Goal: Task Accomplishment & Management: Use online tool/utility

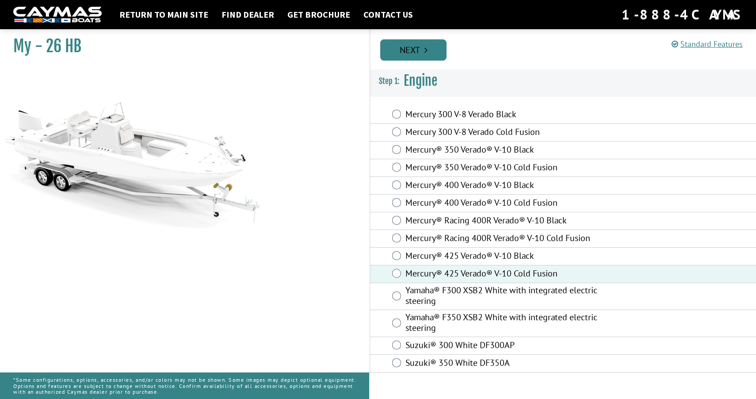
click at [422, 56] on link "Next" at bounding box center [413, 49] width 66 height 21
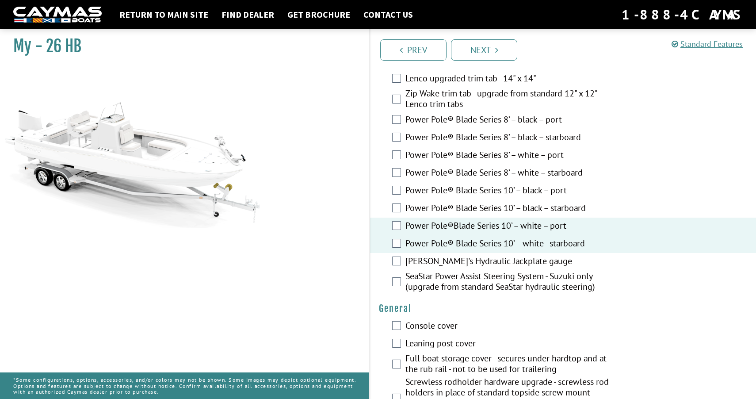
scroll to position [320, 0]
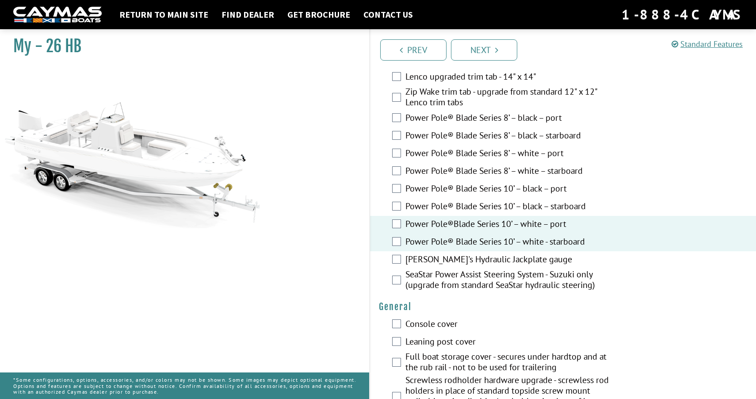
click at [404, 257] on div "[PERSON_NAME]'s Hydraulic Jackplate gauge" at bounding box center [563, 260] width 386 height 18
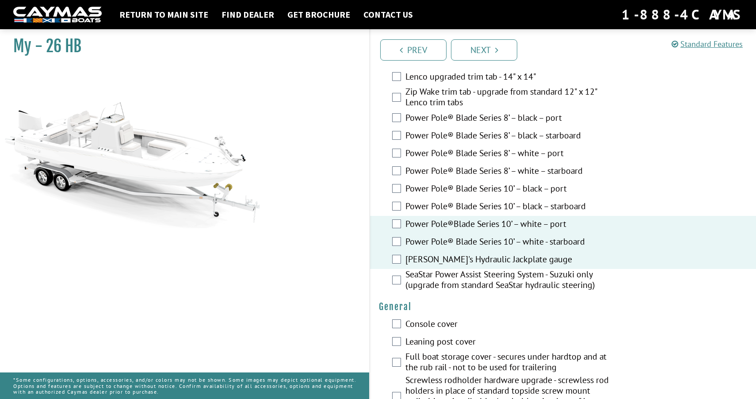
click at [398, 271] on div "SeaStar Power Assist Steering System - Suzuki only (upgrade from standard SeaSt…" at bounding box center [563, 280] width 386 height 23
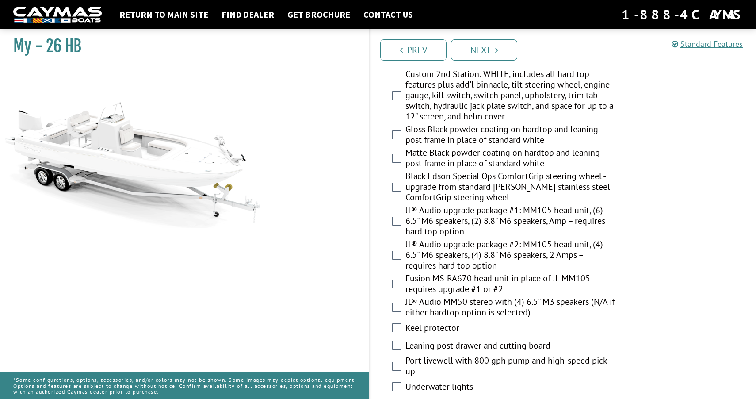
scroll to position [931, 0]
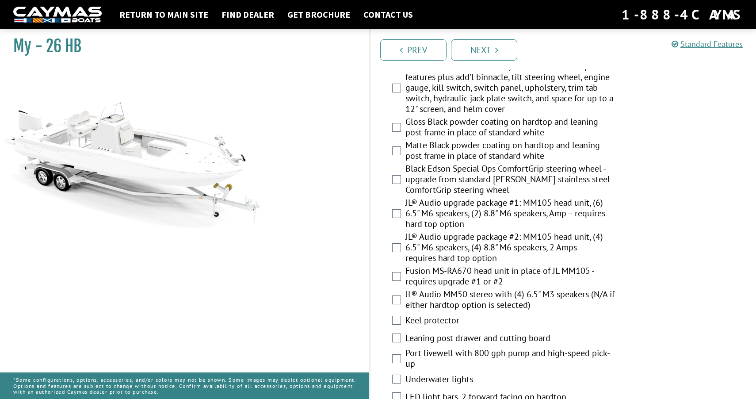
click at [469, 205] on label "JL® Audio upgrade package #1: MM105 head unit, (6) 6.5" M6 speakers, (2) 8.8" M…" at bounding box center [510, 214] width 210 height 34
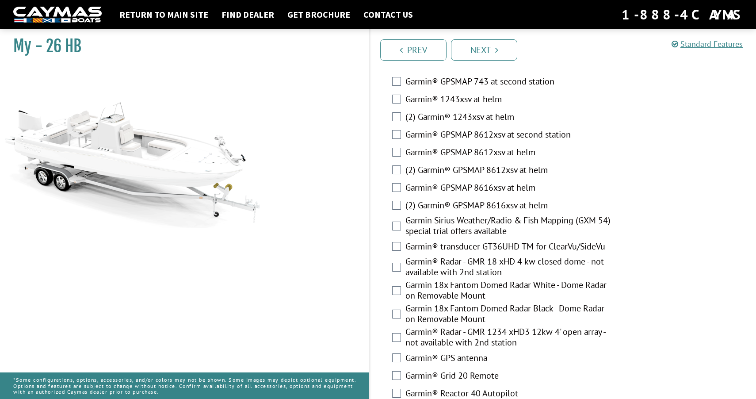
scroll to position [2089, 0]
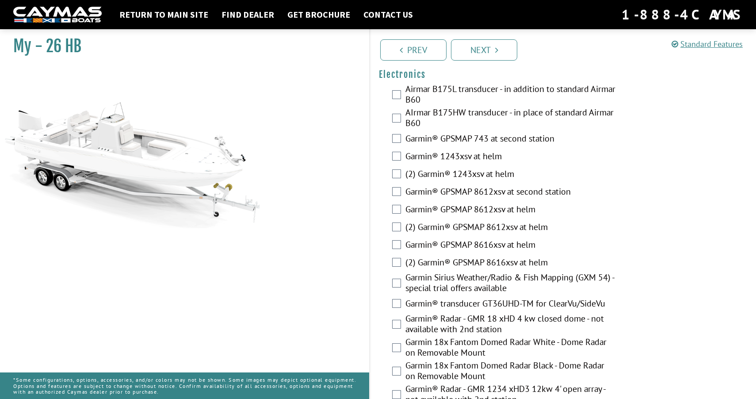
click at [467, 229] on label "(2) Garmin® GPSMAP 8612xsv at helm" at bounding box center [510, 227] width 210 height 13
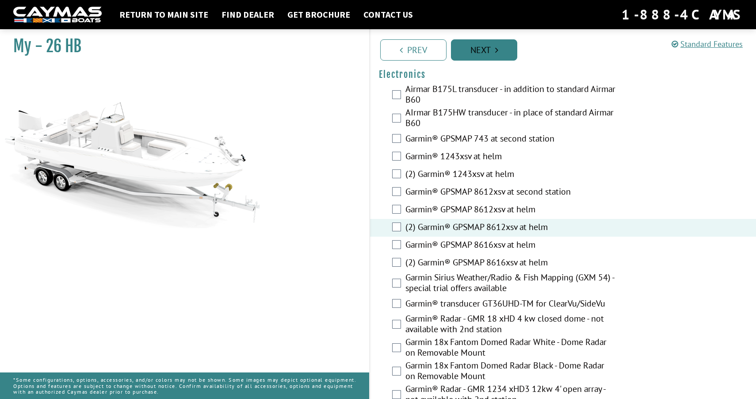
click at [478, 53] on link "Next" at bounding box center [484, 49] width 66 height 21
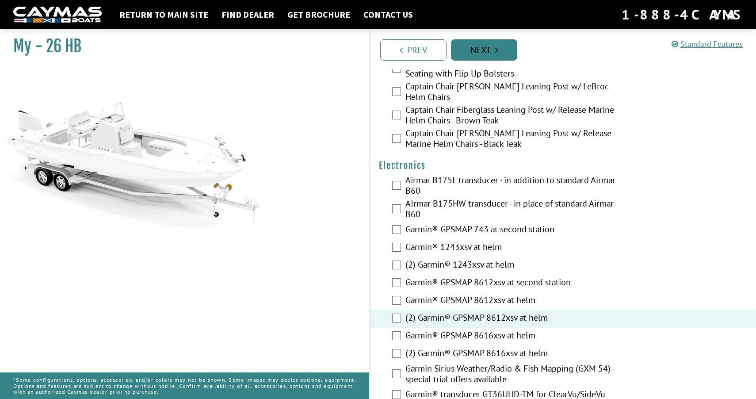
scroll to position [1968, 0]
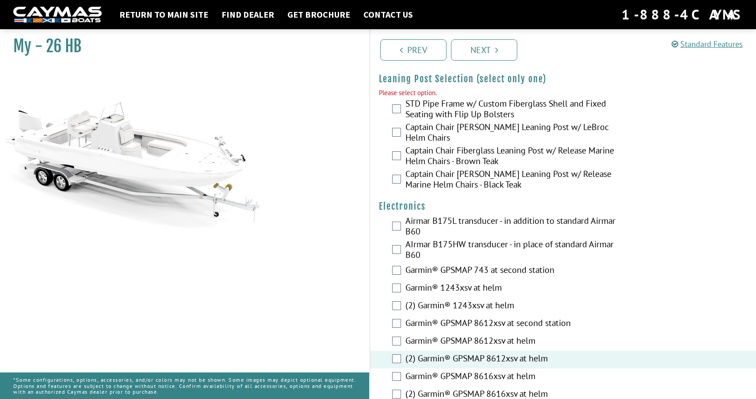
click at [462, 129] on label "Captain Chair [PERSON_NAME] Leaning Post w/ LeBroc Helm Chairs" at bounding box center [510, 133] width 210 height 23
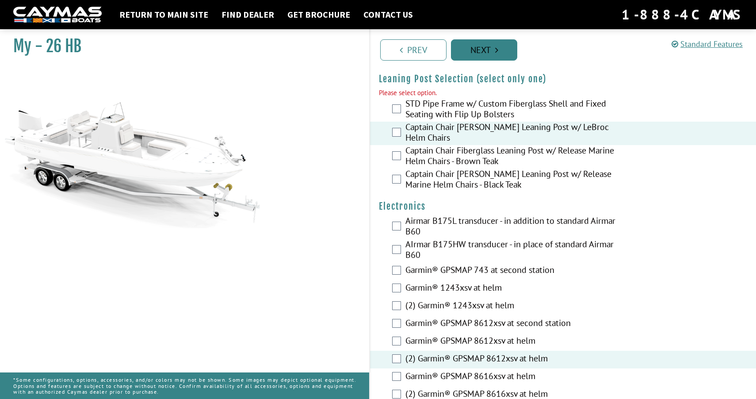
click at [477, 59] on link "Next" at bounding box center [484, 49] width 66 height 21
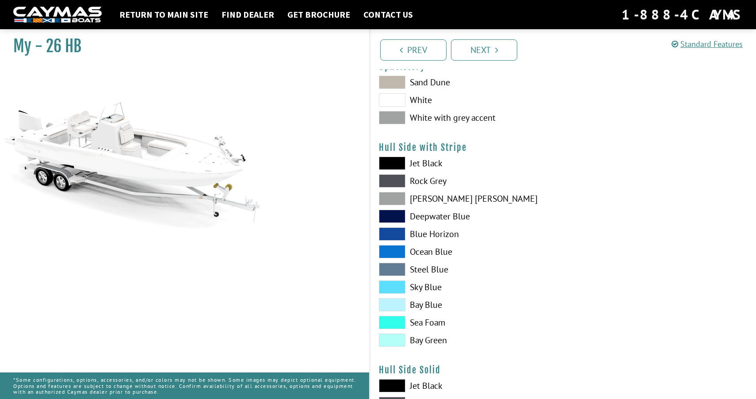
scroll to position [0, 0]
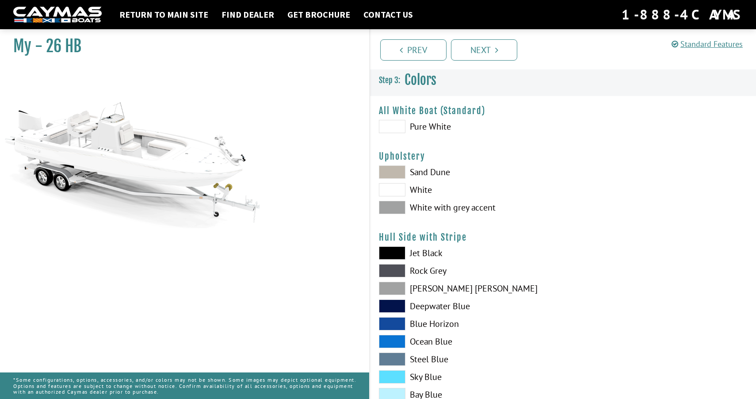
click at [392, 212] on span at bounding box center [392, 207] width 27 height 13
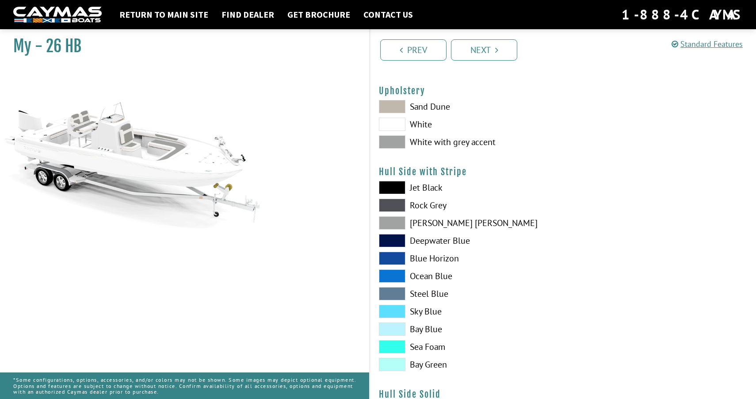
click at [392, 239] on span at bounding box center [392, 240] width 27 height 13
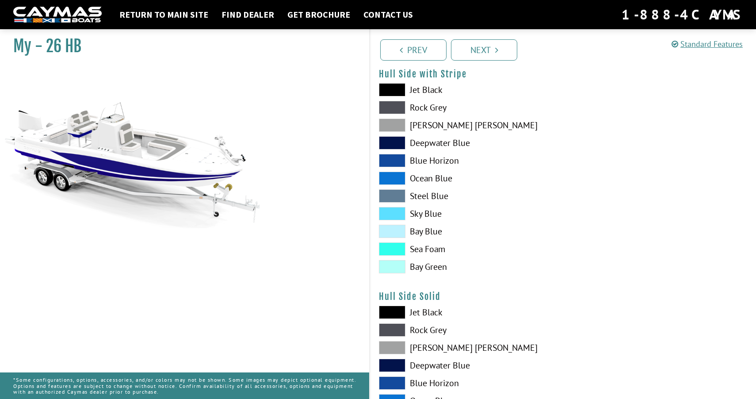
scroll to position [216, 0]
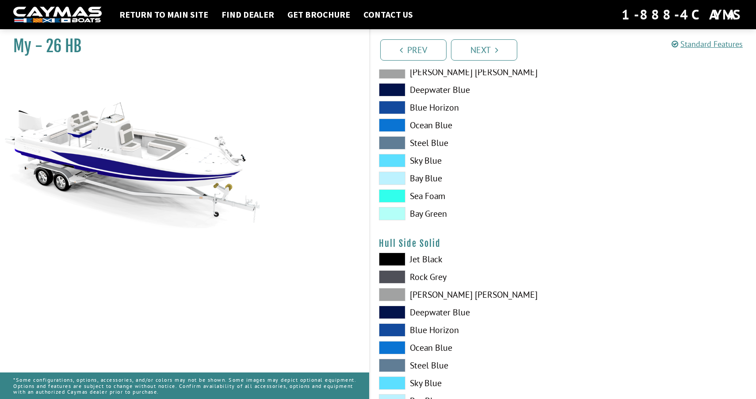
click at [398, 279] on span at bounding box center [392, 276] width 27 height 13
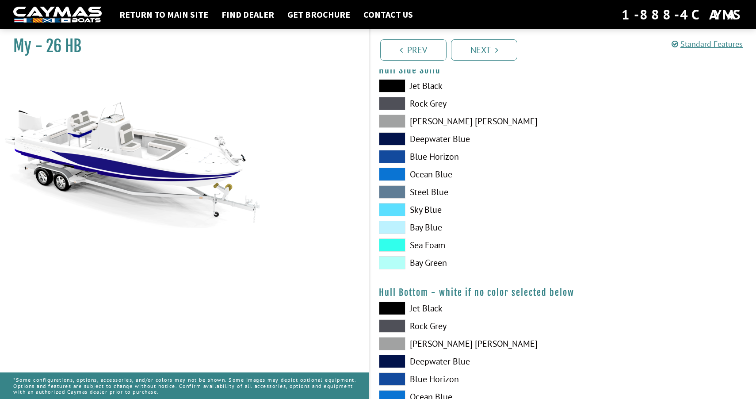
scroll to position [392, 0]
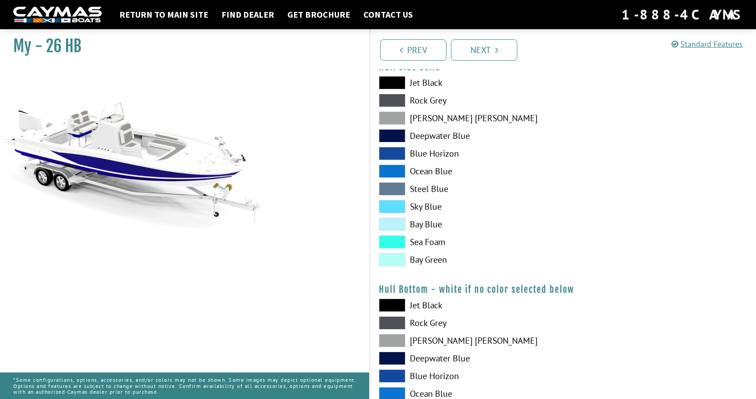
click at [398, 324] on span at bounding box center [392, 322] width 27 height 13
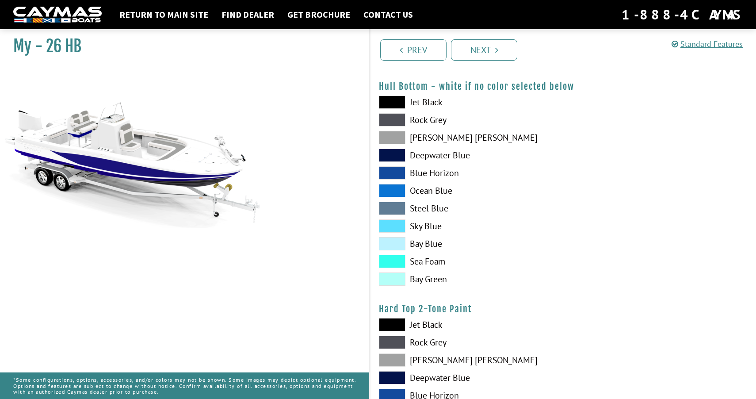
scroll to position [627, 0]
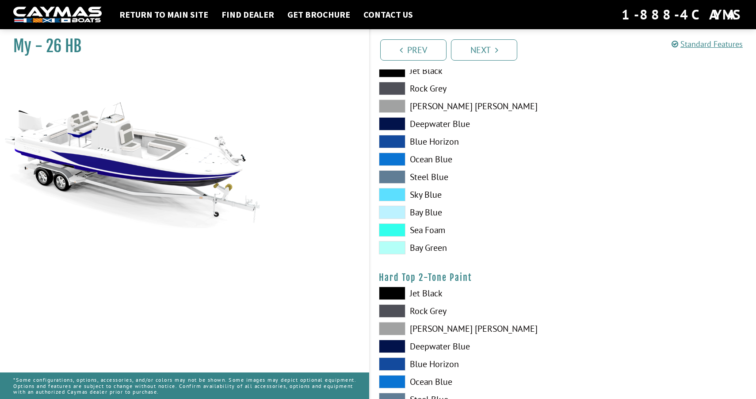
click at [395, 311] on span at bounding box center [392, 310] width 27 height 13
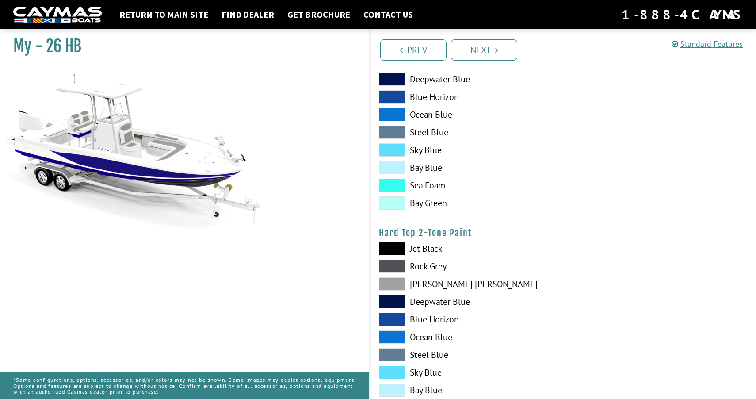
scroll to position [672, 0]
click at [391, 302] on span at bounding box center [392, 300] width 27 height 13
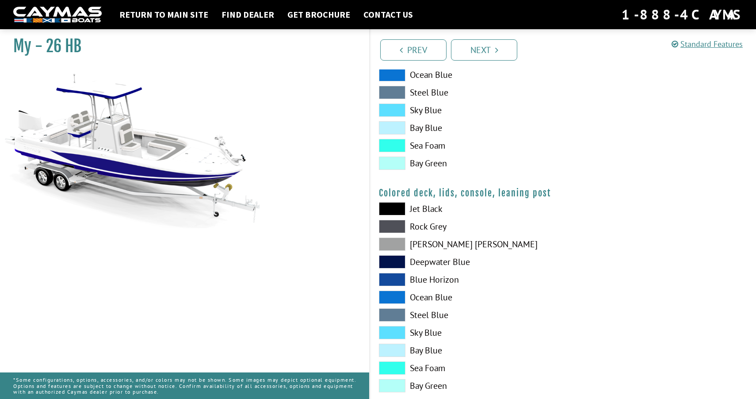
scroll to position [953, 0]
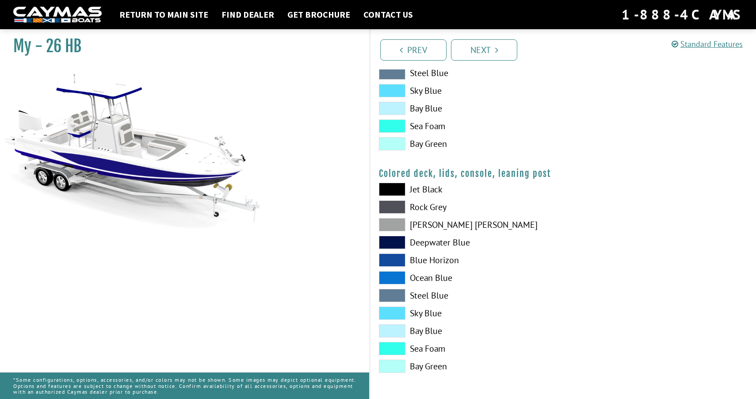
click at [388, 206] on span at bounding box center [392, 206] width 27 height 13
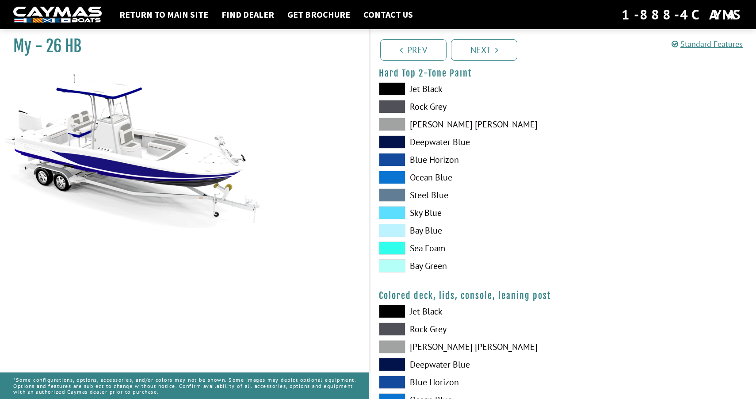
scroll to position [653, 0]
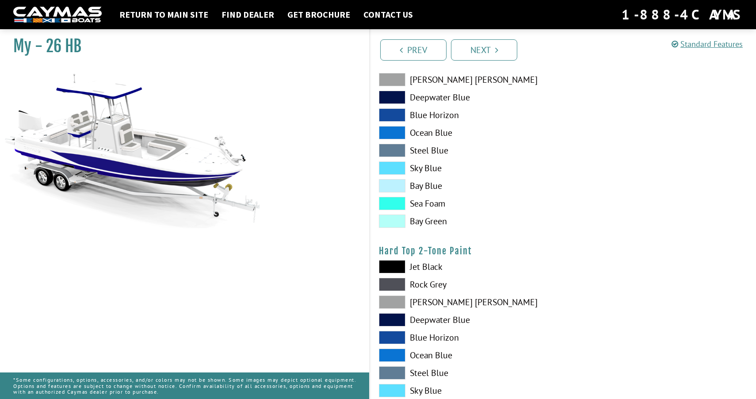
click at [398, 306] on span at bounding box center [392, 301] width 27 height 13
click at [398, 268] on span at bounding box center [392, 266] width 27 height 13
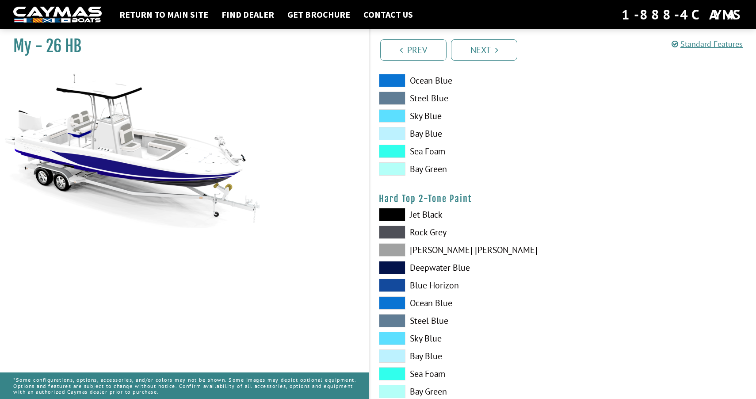
scroll to position [706, 0]
click at [394, 272] on span at bounding box center [392, 266] width 27 height 13
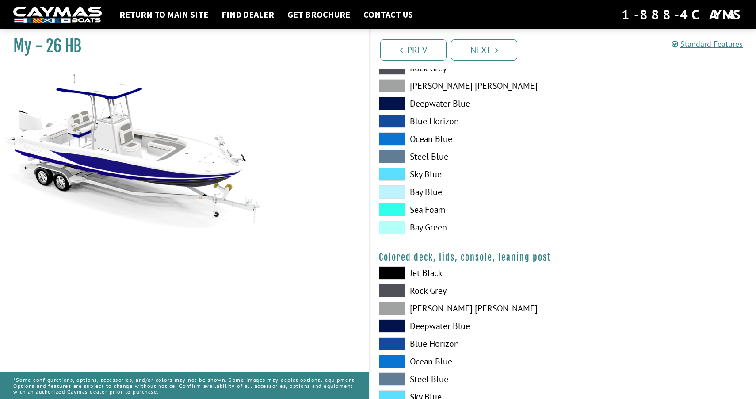
scroll to position [879, 0]
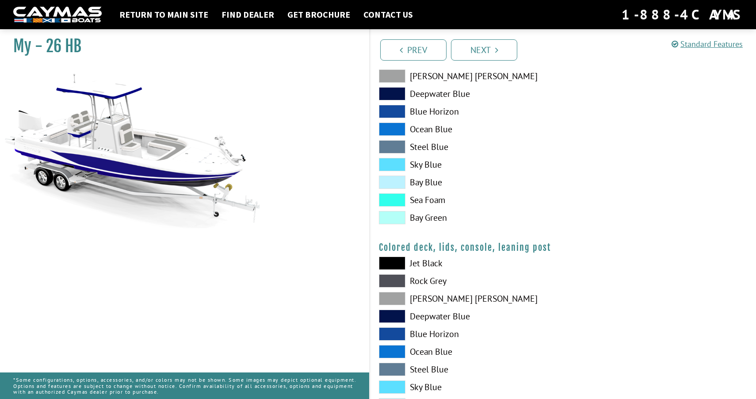
click at [398, 261] on span at bounding box center [392, 262] width 27 height 13
click at [396, 282] on span at bounding box center [392, 280] width 27 height 13
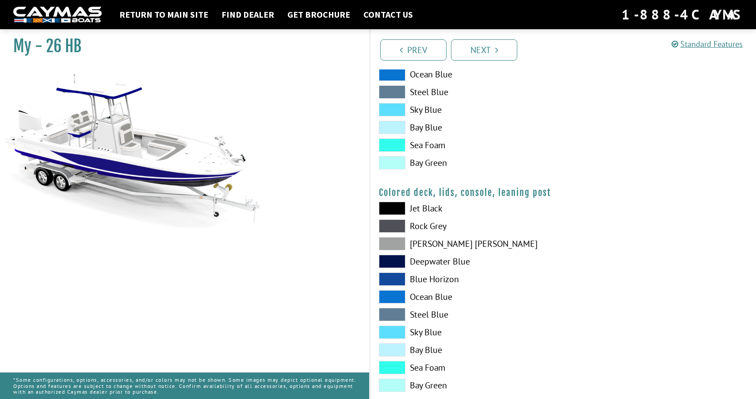
scroll to position [948, 0]
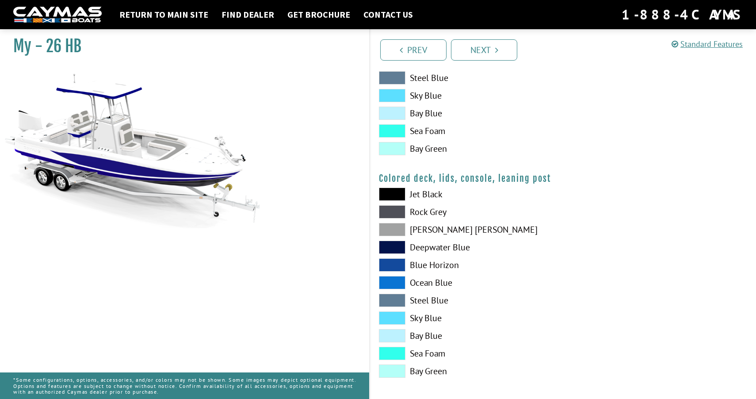
click at [396, 327] on div "Jet Black Rock Grey Dove Gray Deepwater Blue Blue Horizon Ocean Blue" at bounding box center [466, 284] width 193 height 194
click at [395, 317] on span at bounding box center [392, 317] width 27 height 13
click at [394, 302] on span at bounding box center [392, 299] width 27 height 13
click at [394, 277] on span at bounding box center [392, 282] width 27 height 13
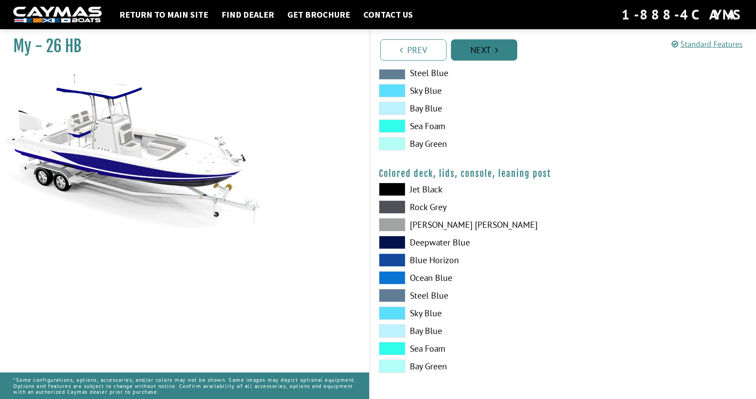
click at [486, 42] on link "Next" at bounding box center [484, 49] width 66 height 21
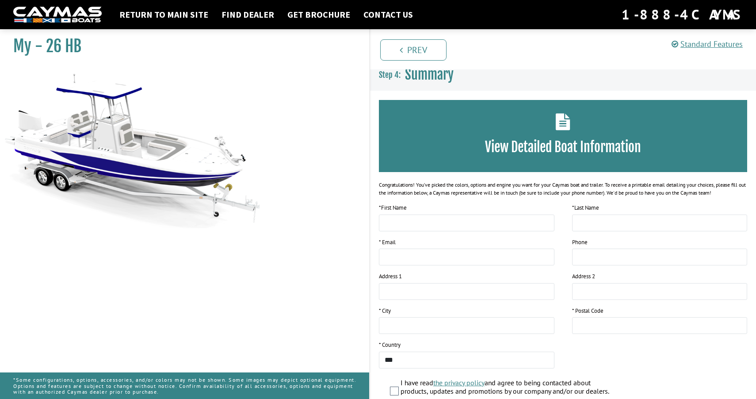
scroll to position [0, 0]
